Goal: Transaction & Acquisition: Download file/media

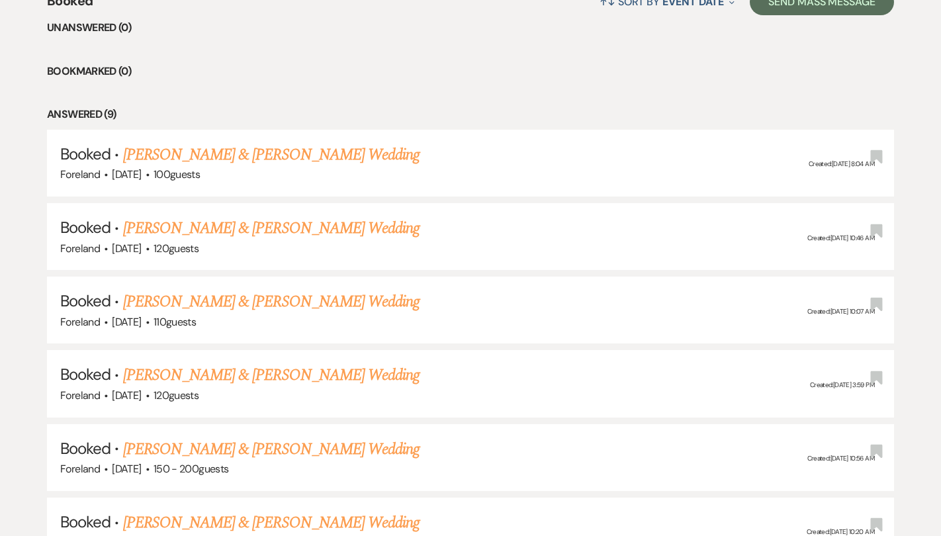
scroll to position [557, 0]
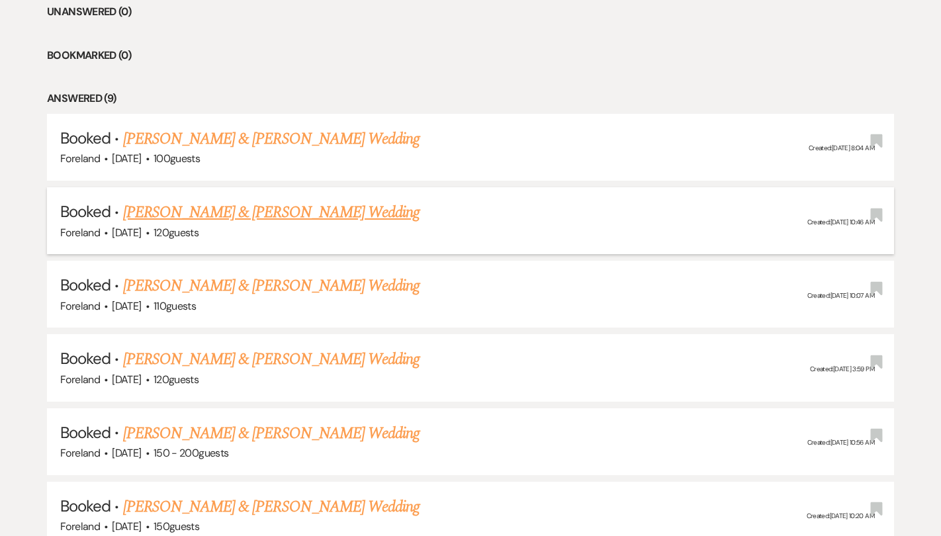
click at [140, 214] on link "[PERSON_NAME] & [PERSON_NAME] Wedding" at bounding box center [271, 213] width 296 height 24
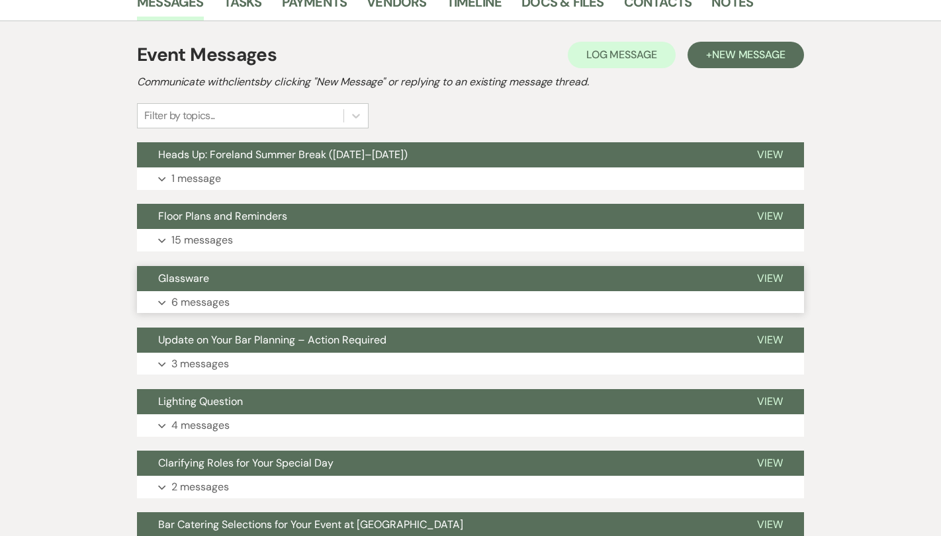
scroll to position [382, 0]
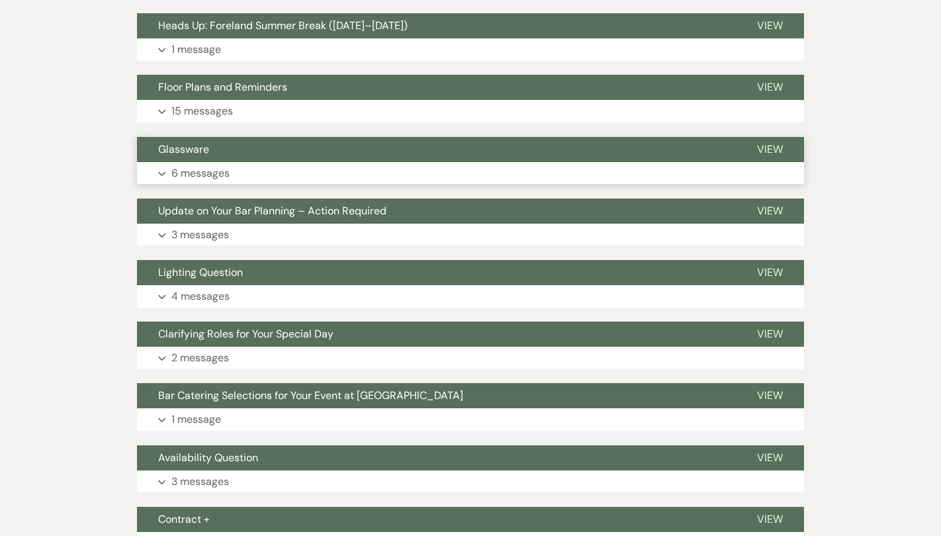
click at [200, 165] on p "6 messages" at bounding box center [200, 173] width 58 height 17
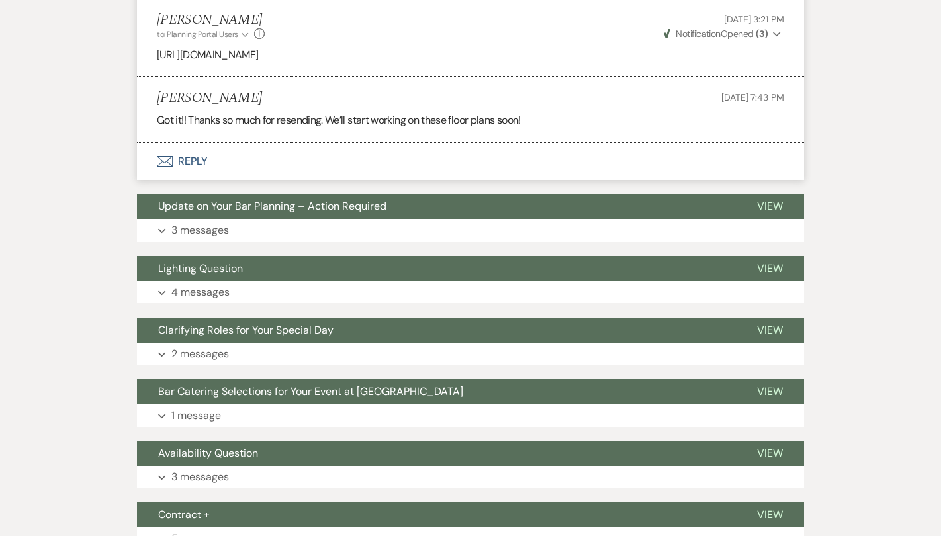
scroll to position [1242, 0]
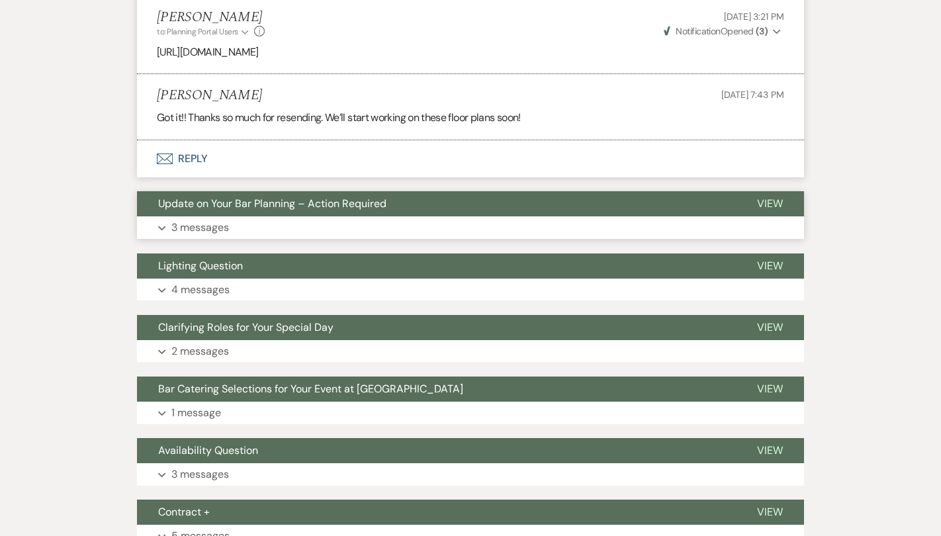
click at [199, 219] on p "3 messages" at bounding box center [200, 227] width 58 height 17
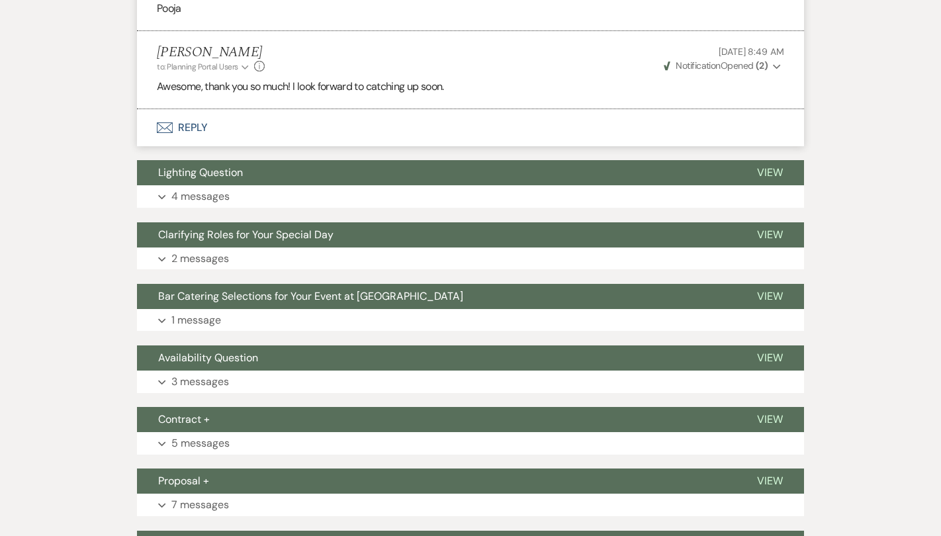
scroll to position [1860, 0]
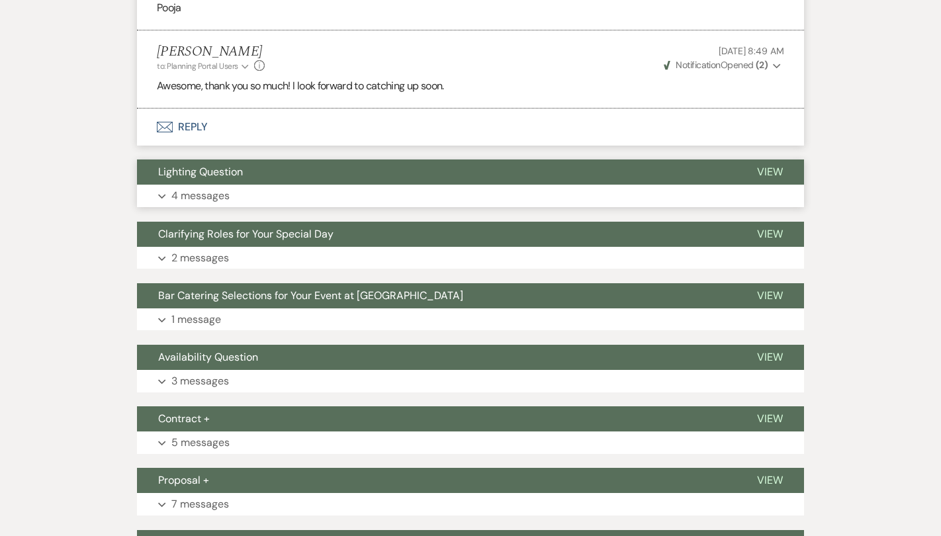
click at [220, 187] on p "4 messages" at bounding box center [200, 195] width 58 height 17
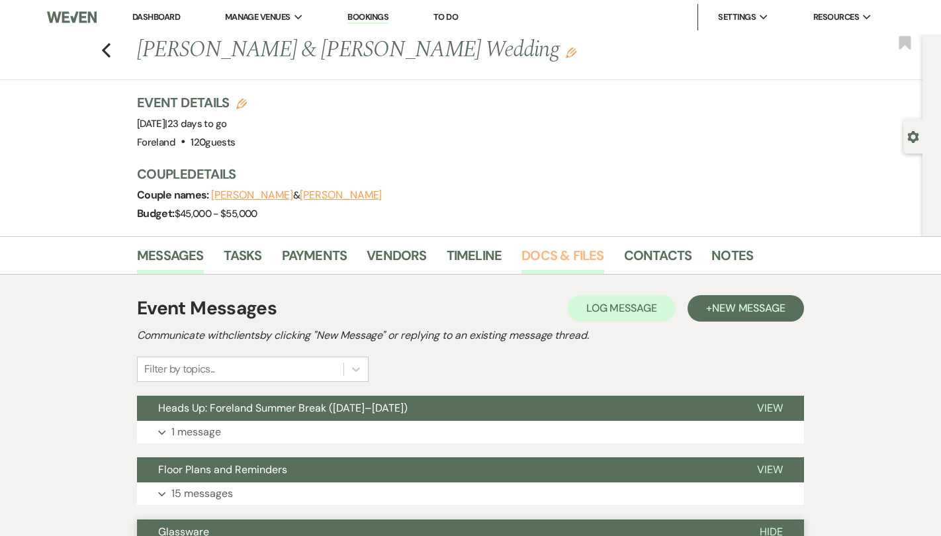
scroll to position [0, 0]
click at [547, 257] on link "Docs & Files" at bounding box center [562, 259] width 82 height 29
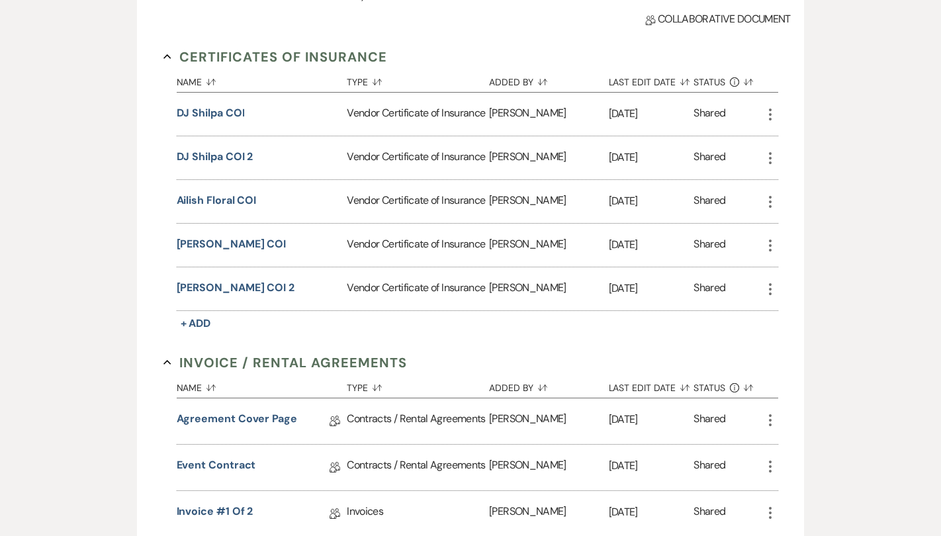
scroll to position [383, 0]
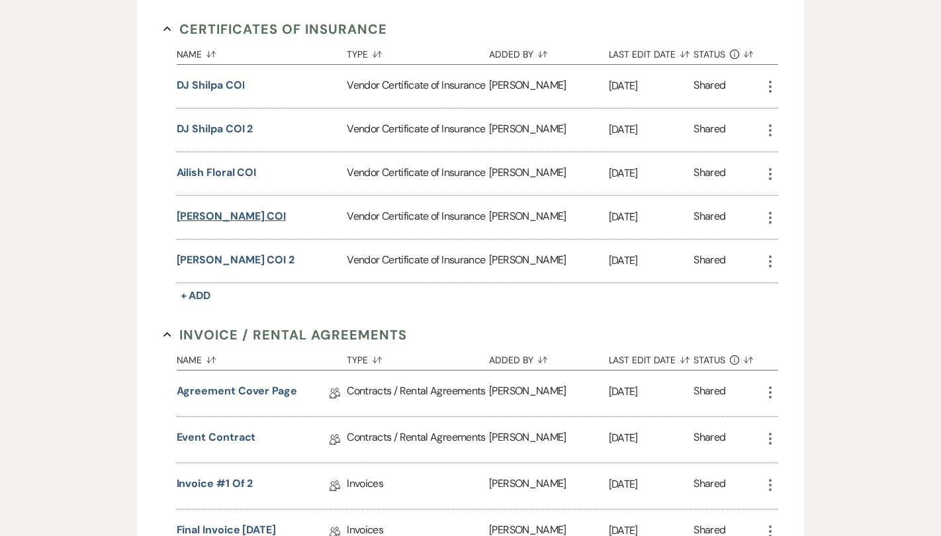
click at [208, 214] on button "[PERSON_NAME] COI" at bounding box center [232, 216] width 110 height 16
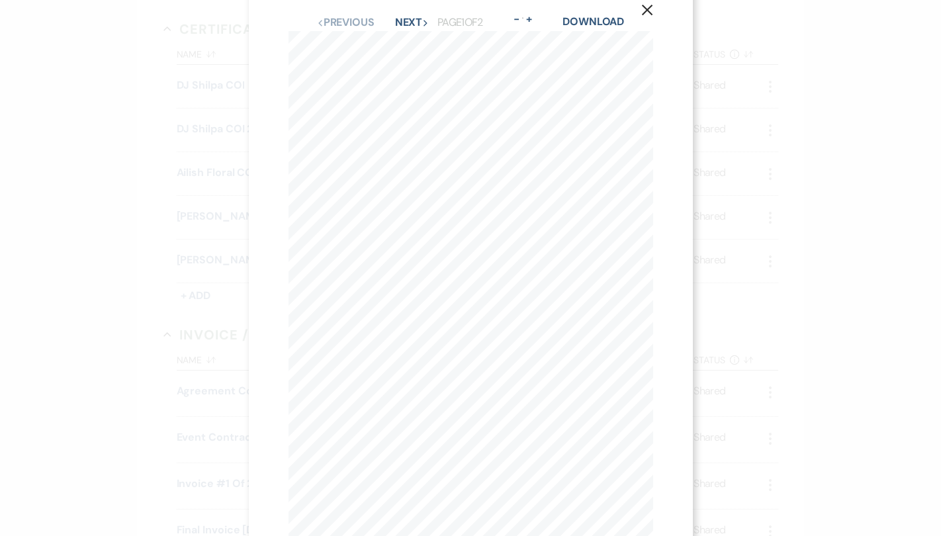
scroll to position [24, 0]
click at [651, 7] on use "button" at bounding box center [646, 11] width 11 height 11
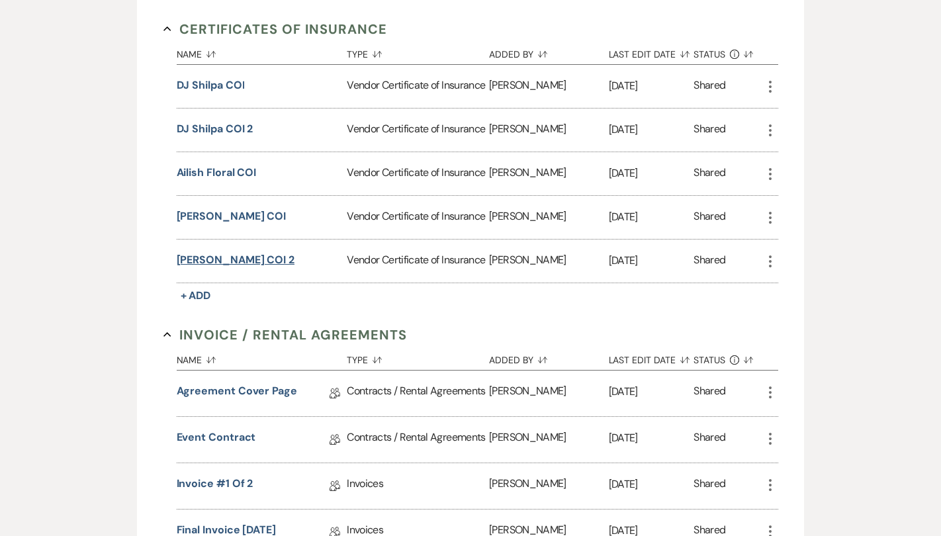
click at [232, 258] on button "[PERSON_NAME] COI 2" at bounding box center [236, 260] width 118 height 16
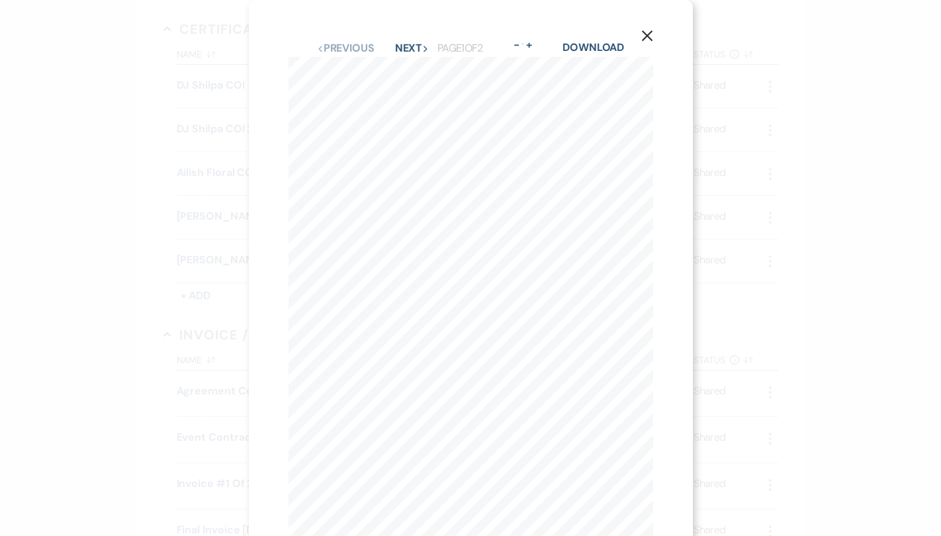
scroll to position [0, 0]
click at [649, 37] on icon "X" at bounding box center [647, 36] width 12 height 12
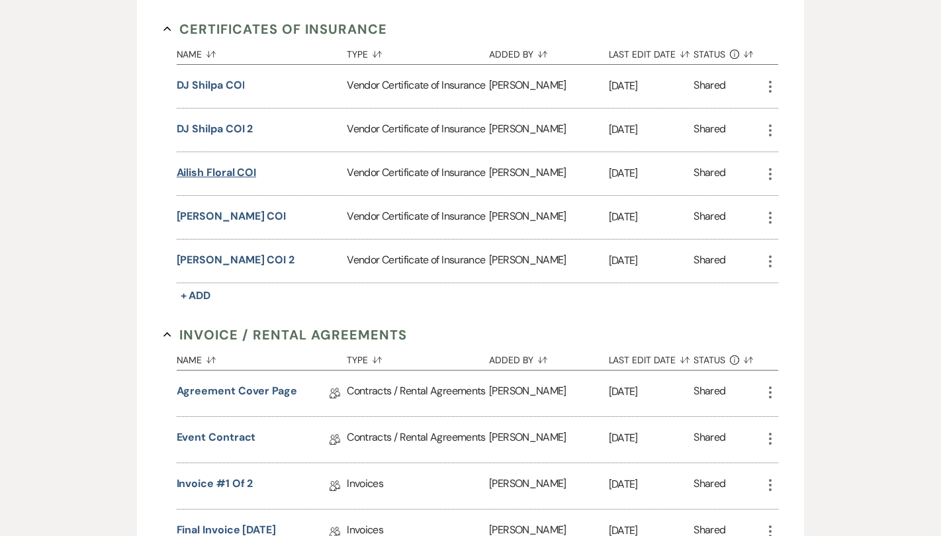
click at [202, 169] on button "Ailish Floral COI" at bounding box center [217, 173] width 80 height 16
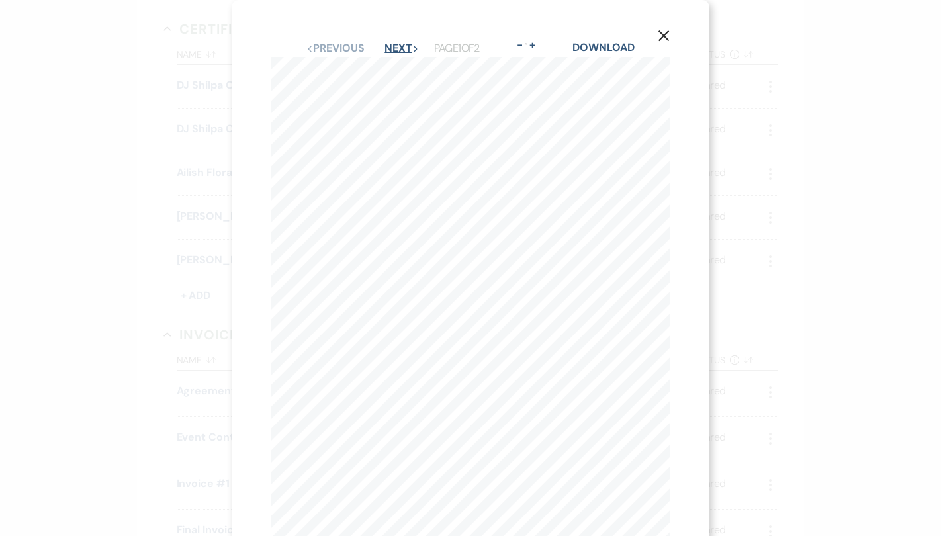
click at [408, 48] on button "Next Next" at bounding box center [401, 48] width 34 height 11
click at [668, 30] on icon "X" at bounding box center [664, 36] width 12 height 12
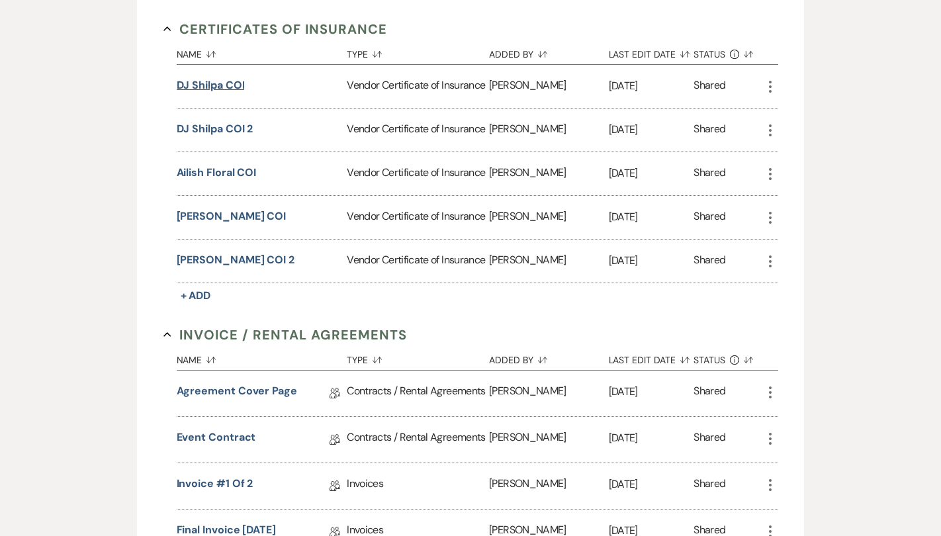
click at [211, 80] on button "DJ Shilpa COI" at bounding box center [211, 85] width 68 height 16
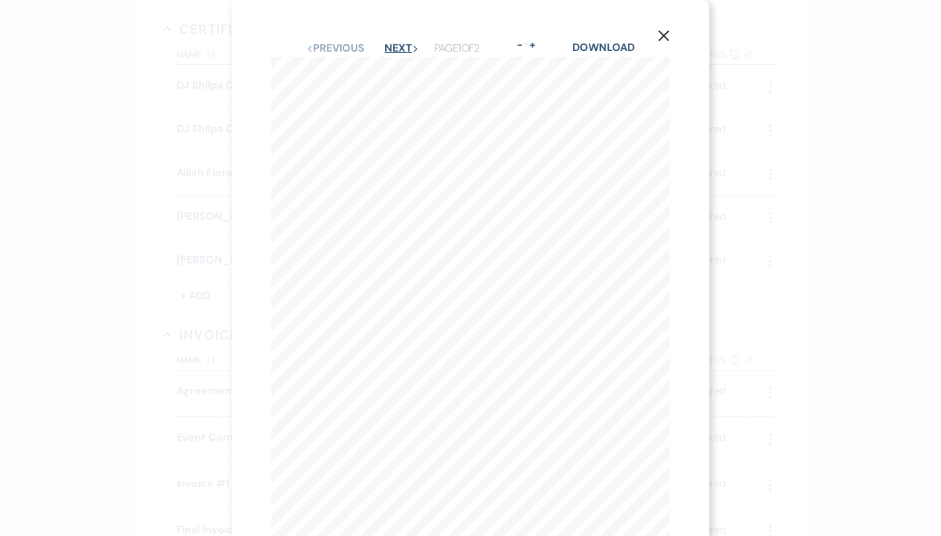
click at [400, 44] on button "Next Next" at bounding box center [401, 48] width 34 height 11
click at [352, 48] on button "Previous Previous" at bounding box center [335, 48] width 58 height 11
click at [665, 31] on icon "X" at bounding box center [664, 36] width 12 height 12
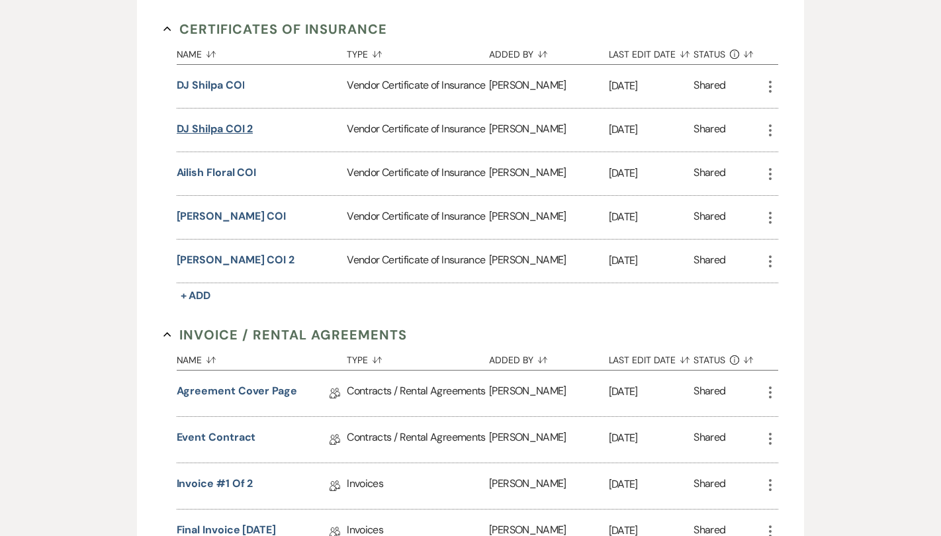
click at [196, 132] on button "DJ Shilpa COI 2" at bounding box center [215, 129] width 77 height 16
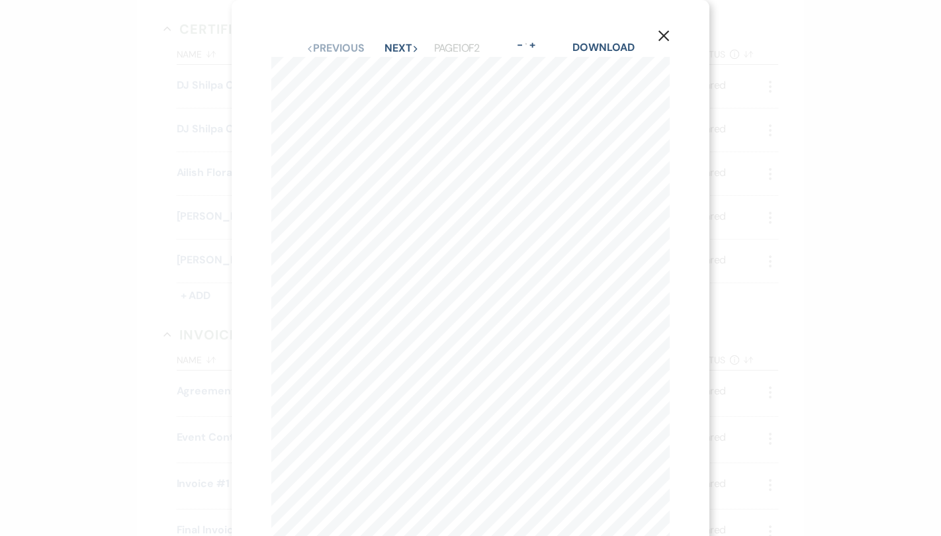
click at [664, 36] on use "button" at bounding box center [663, 35] width 11 height 11
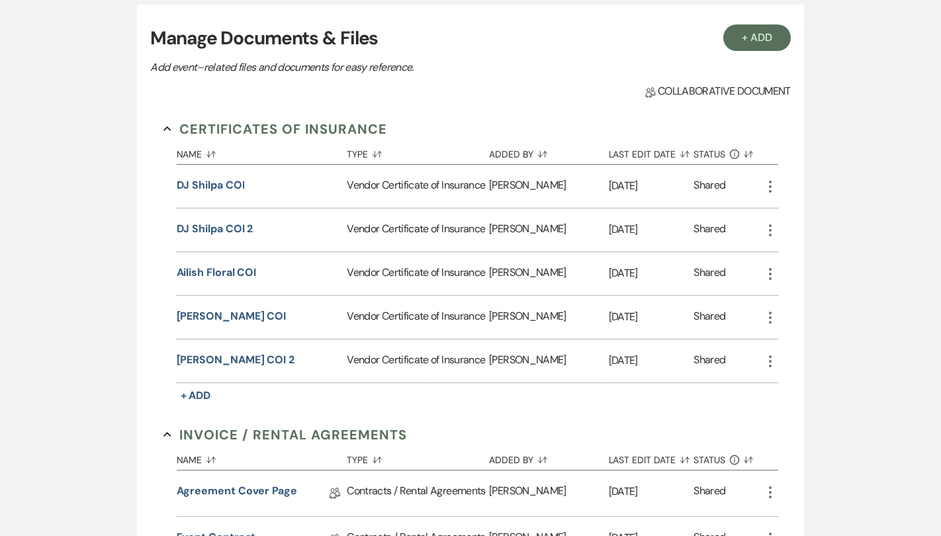
scroll to position [279, 0]
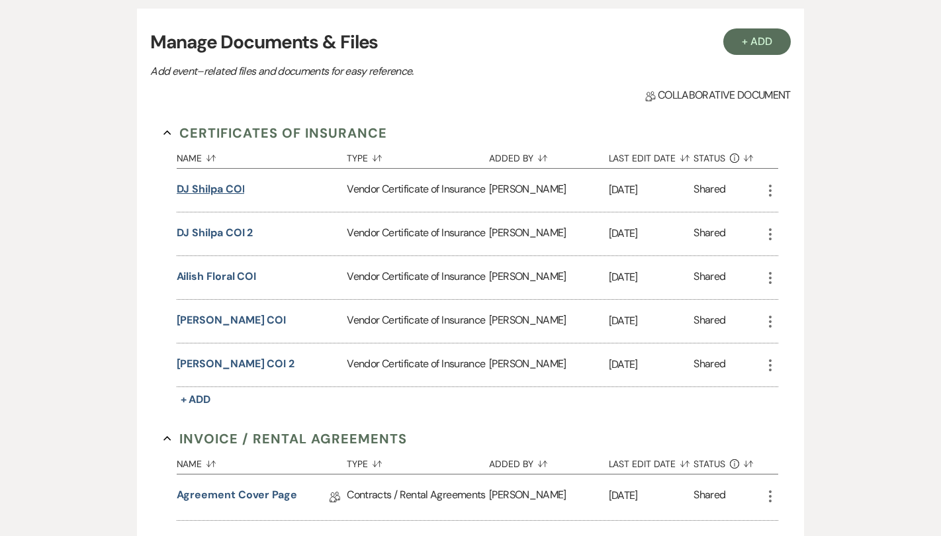
click at [209, 186] on button "DJ Shilpa COI" at bounding box center [211, 189] width 68 height 16
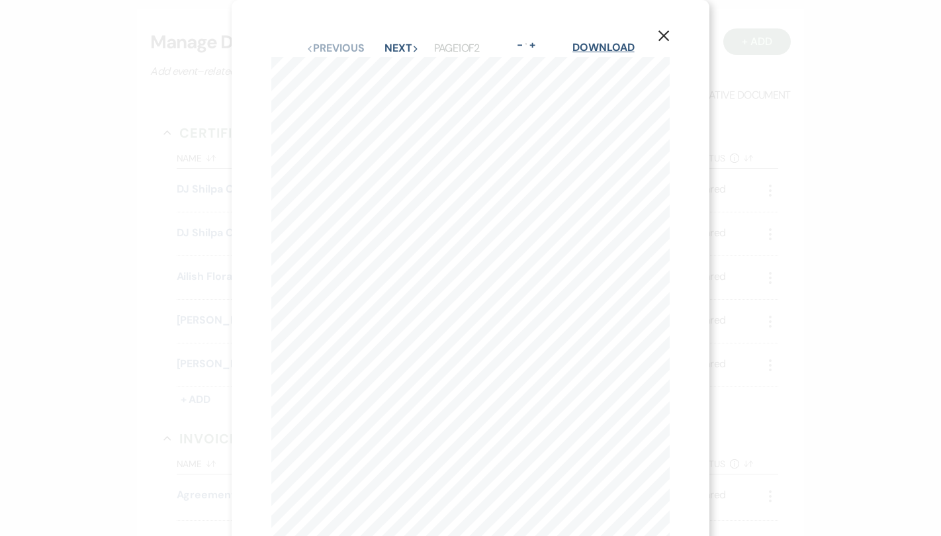
click at [606, 42] on link "Download" at bounding box center [603, 47] width 62 height 14
click at [654, 36] on button "X" at bounding box center [664, 35] width 20 height 23
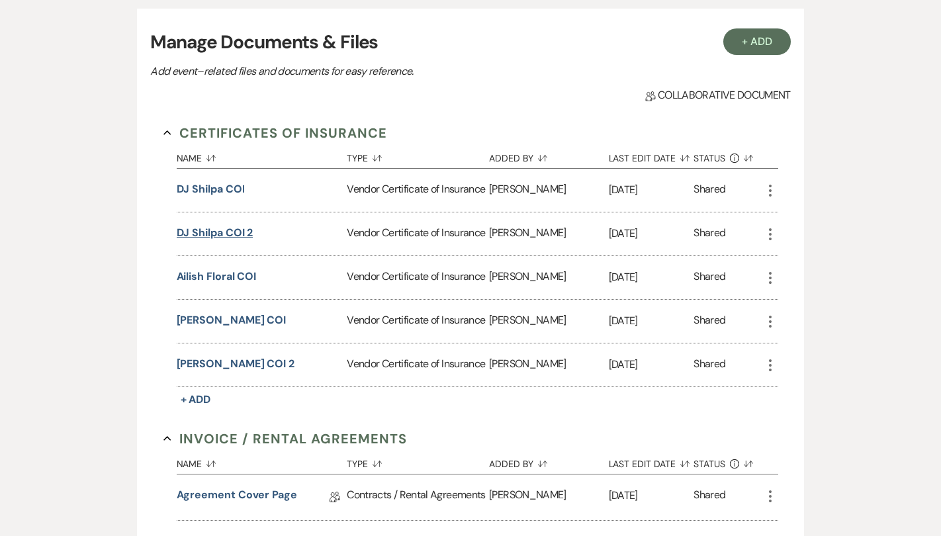
click at [216, 236] on button "DJ Shilpa COI 2" at bounding box center [215, 233] width 77 height 16
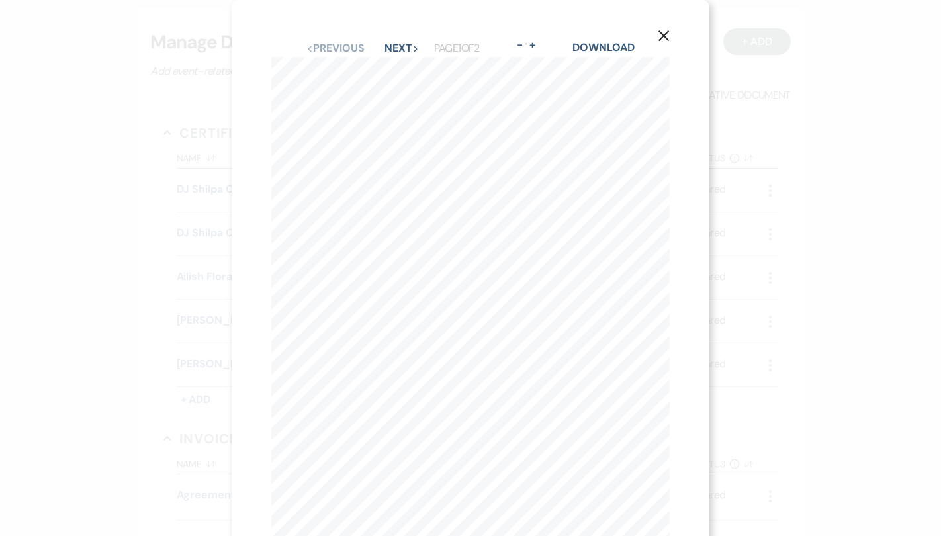
click at [612, 51] on link "Download" at bounding box center [603, 47] width 62 height 14
click at [666, 30] on icon "X" at bounding box center [664, 36] width 12 height 12
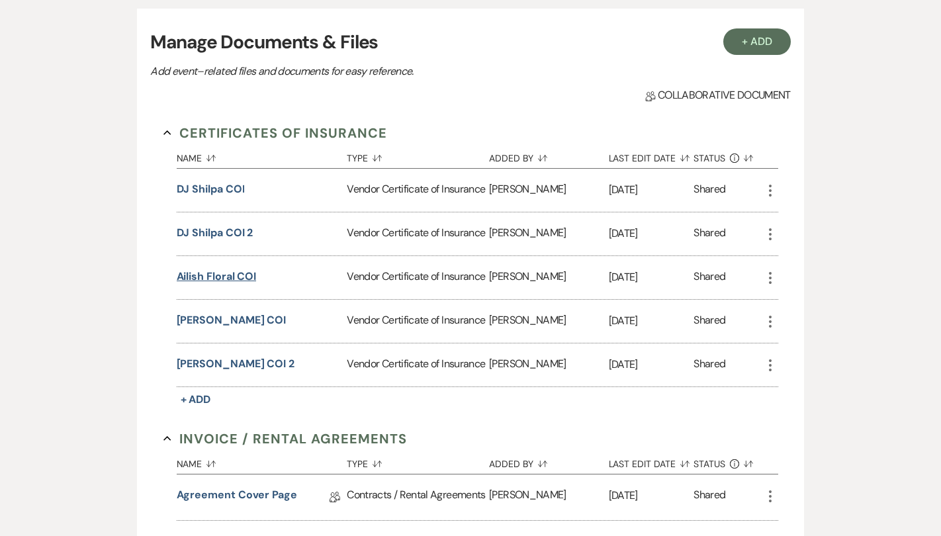
click at [202, 279] on button "Ailish Floral COI" at bounding box center [217, 277] width 80 height 16
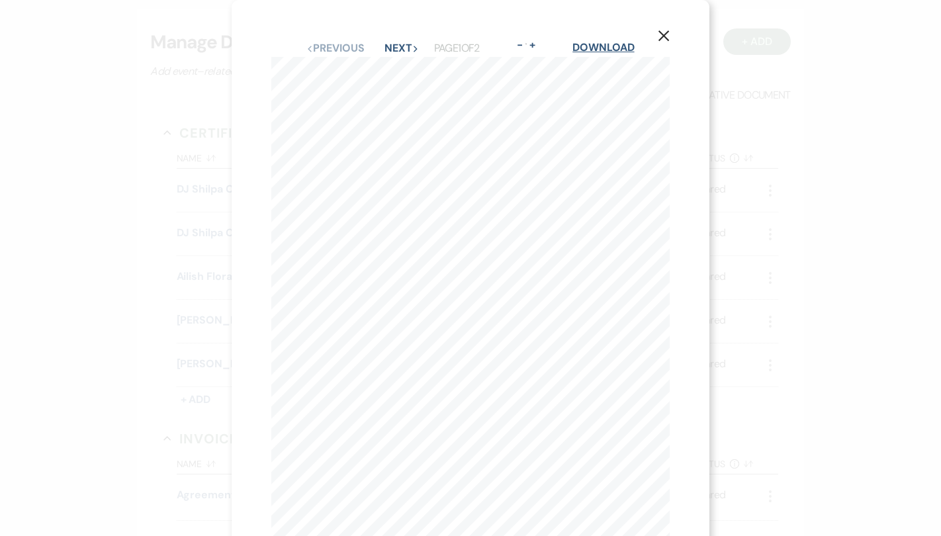
click at [596, 46] on link "Download" at bounding box center [603, 47] width 62 height 14
click at [660, 32] on use "button" at bounding box center [663, 35] width 11 height 11
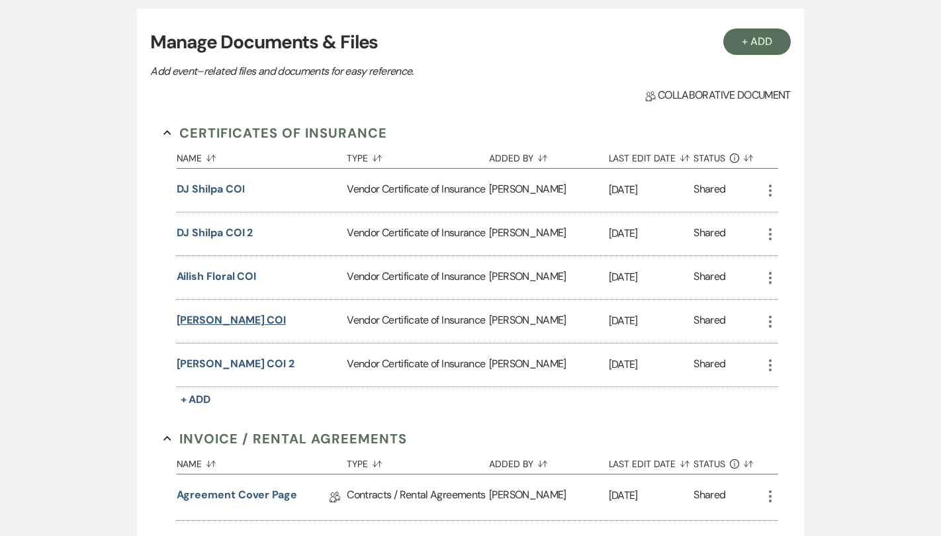
click at [199, 317] on button "[PERSON_NAME] COI" at bounding box center [232, 320] width 110 height 16
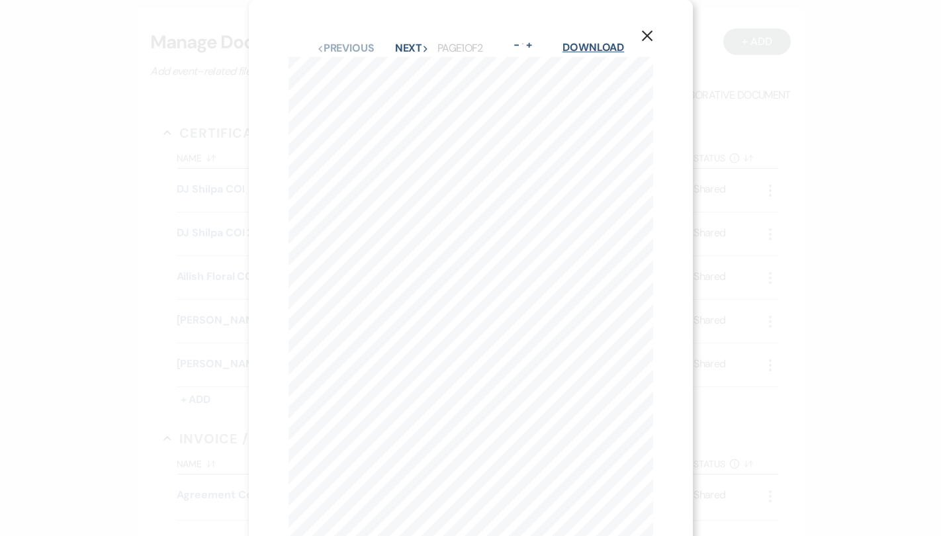
click at [598, 48] on link "Download" at bounding box center [593, 47] width 62 height 14
click at [645, 36] on icon "X" at bounding box center [647, 36] width 12 height 12
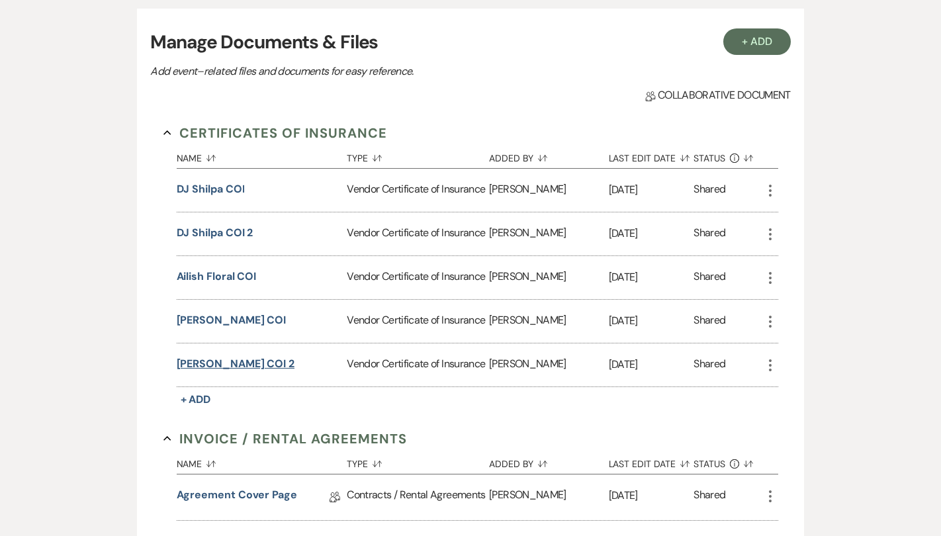
click at [224, 366] on button "[PERSON_NAME] COI 2" at bounding box center [236, 364] width 118 height 16
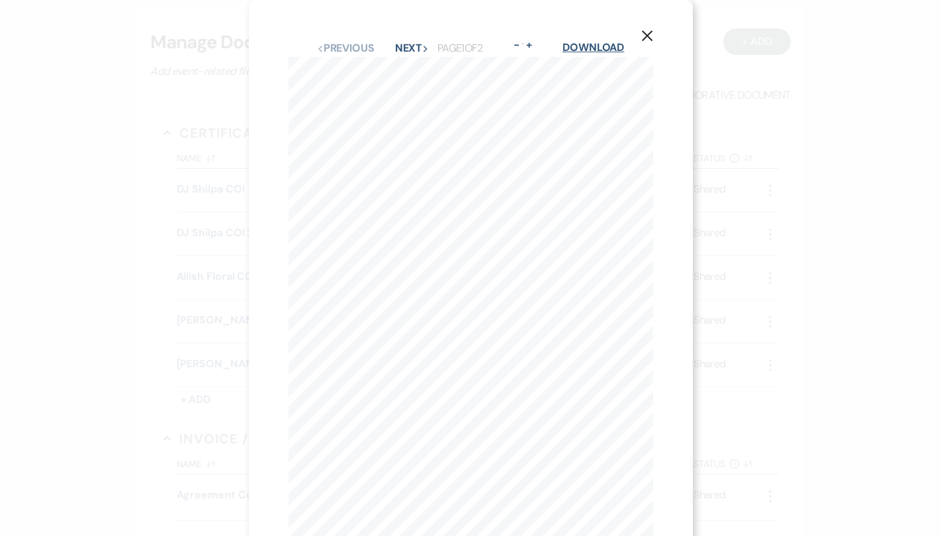
click at [604, 46] on link "Download" at bounding box center [593, 47] width 62 height 14
click at [643, 38] on icon "X" at bounding box center [647, 36] width 12 height 12
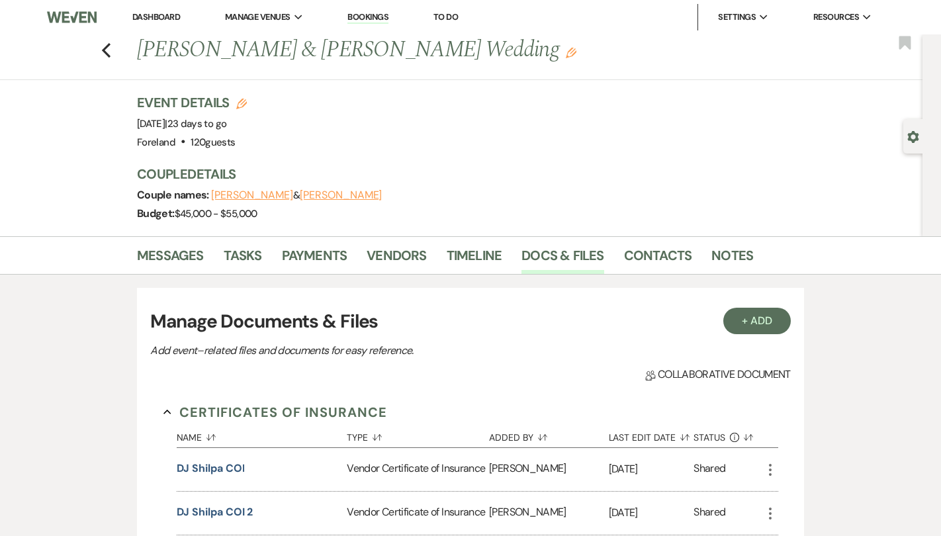
scroll to position [0, 0]
